Goal: Check status

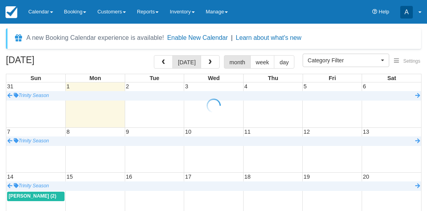
select select
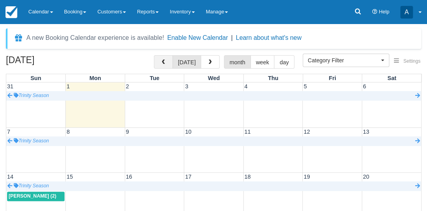
click at [163, 63] on span "button" at bounding box center [164, 62] width 6 height 6
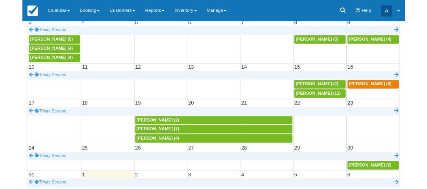
scroll to position [66, 0]
